Goal: Navigation & Orientation: Find specific page/section

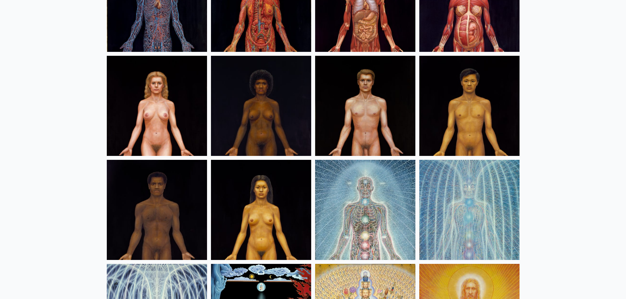
scroll to position [230, 0]
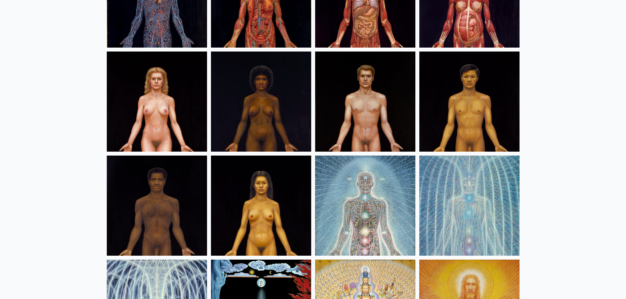
click at [152, 133] on img at bounding box center [157, 102] width 100 height 100
click at [280, 226] on img at bounding box center [261, 206] width 100 height 100
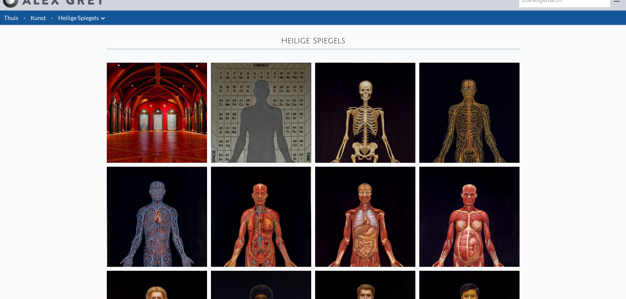
scroll to position [0, 0]
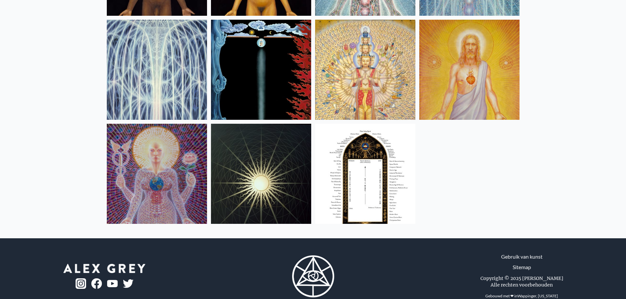
scroll to position [485, 0]
